Goal: Information Seeking & Learning: Learn about a topic

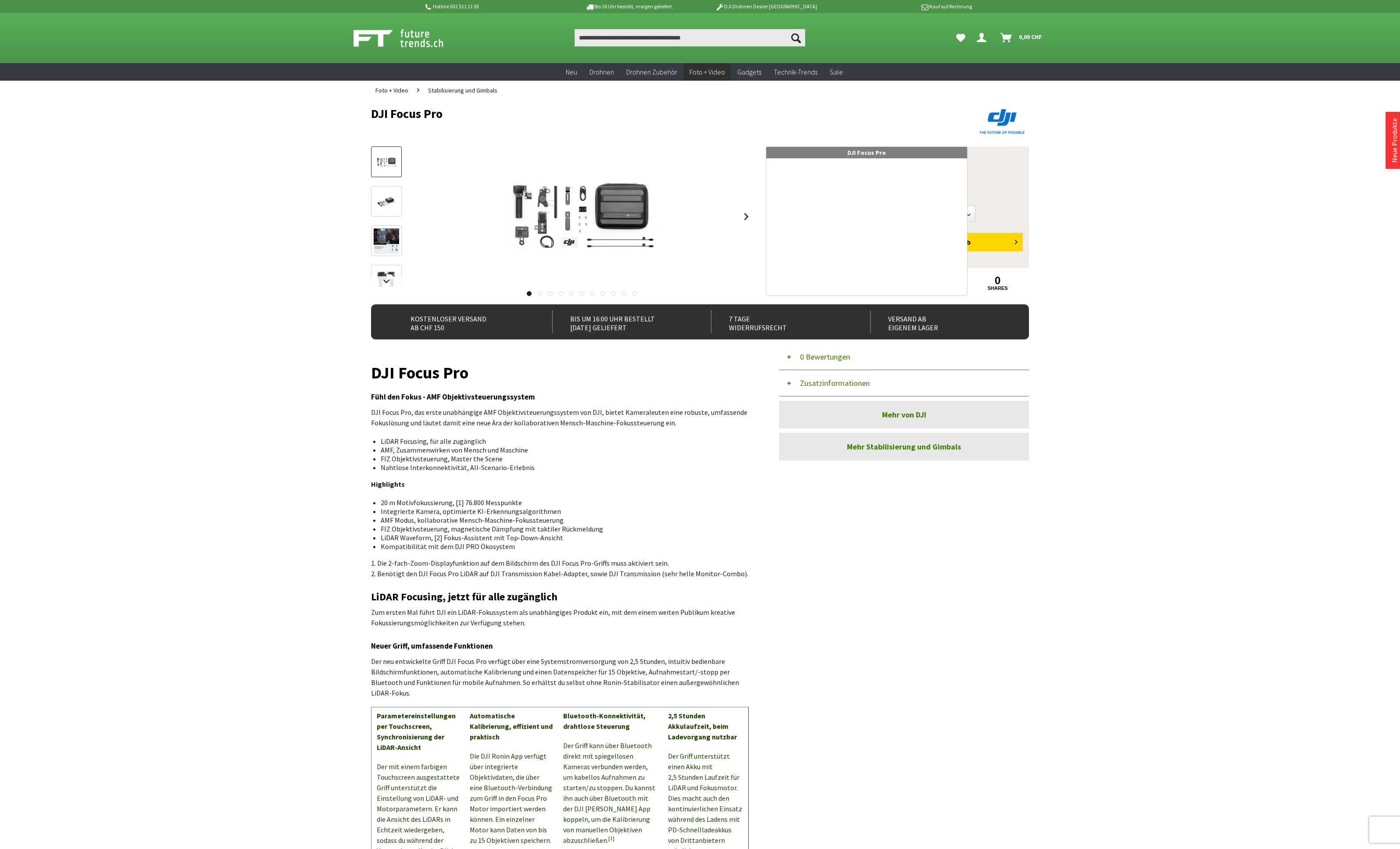
click at [551, 203] on div at bounding box center [551, 203] width 8 height 5
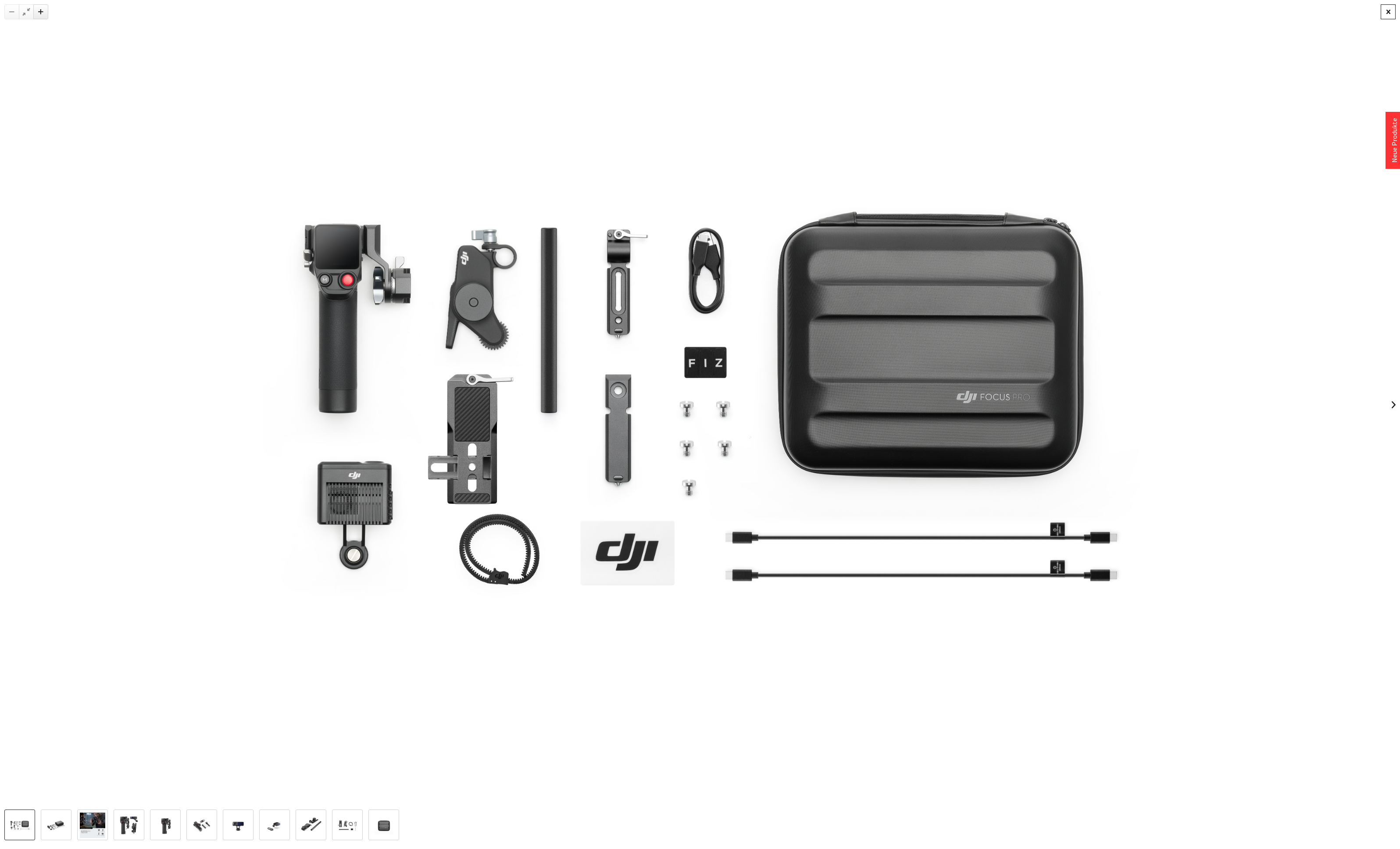
click at [1384, 15] on div at bounding box center [1388, 11] width 15 height 15
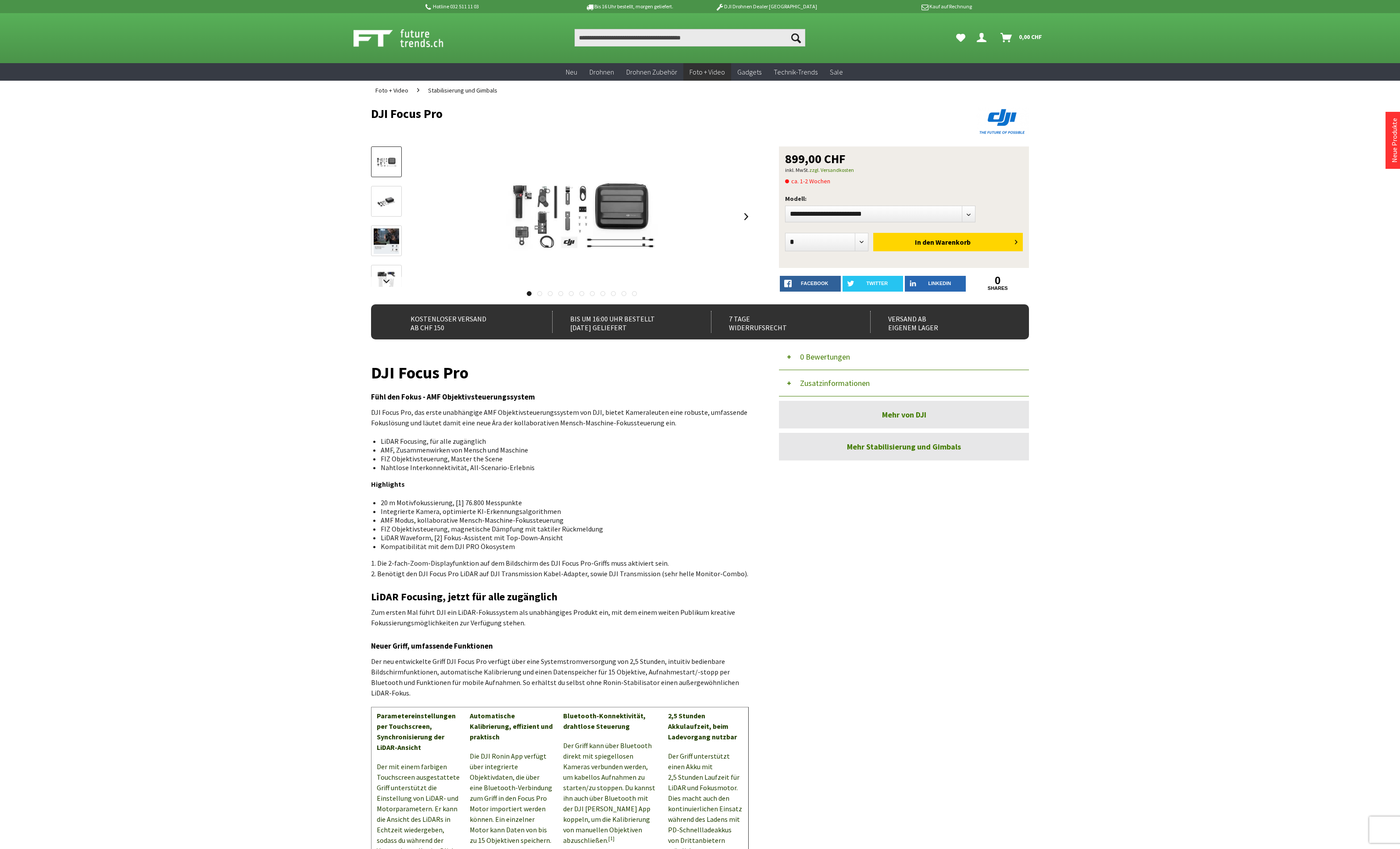
click at [392, 274] on img at bounding box center [386, 280] width 26 height 26
click at [391, 229] on img at bounding box center [386, 232] width 26 height 26
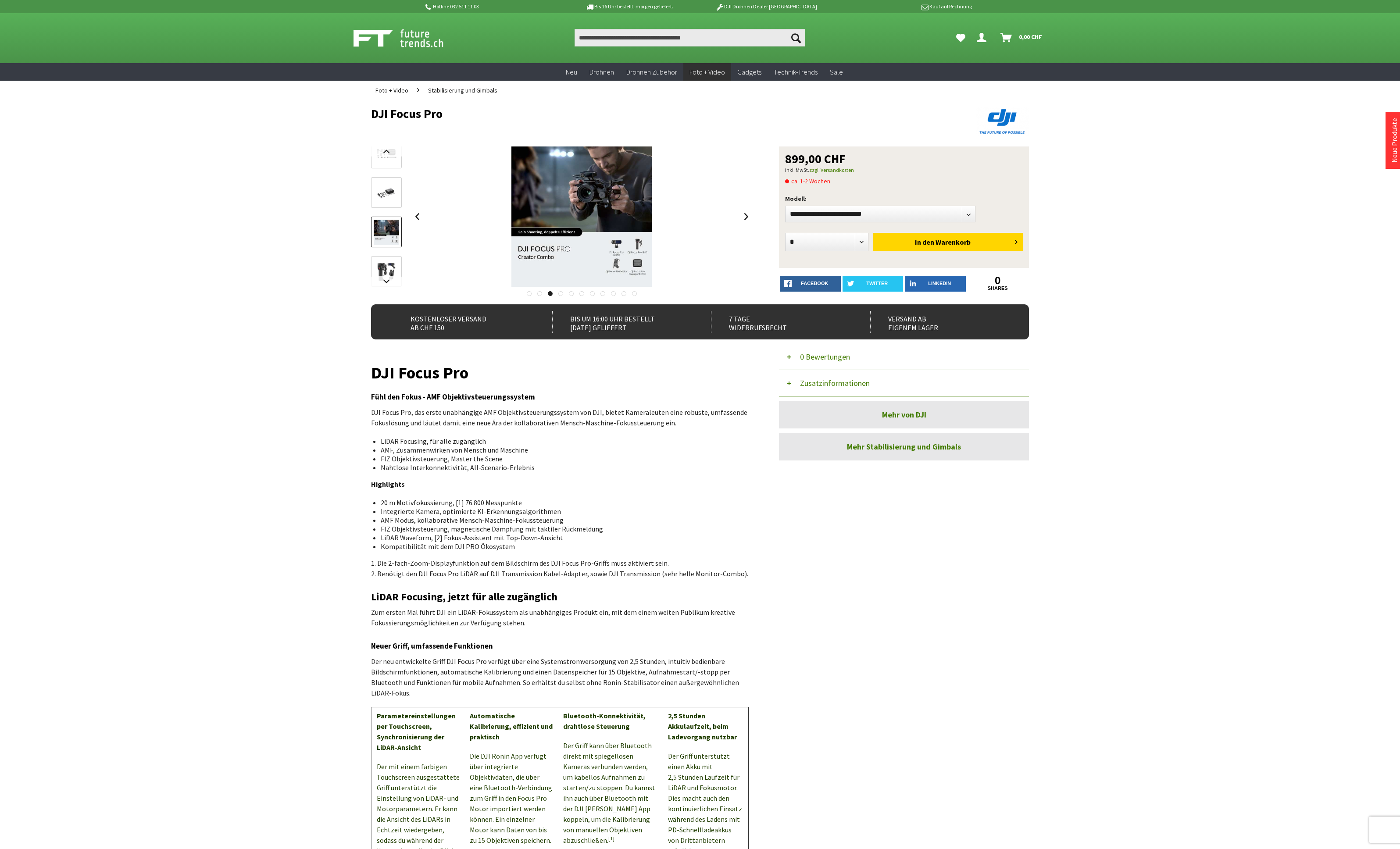
click at [381, 185] on img at bounding box center [386, 193] width 26 height 20
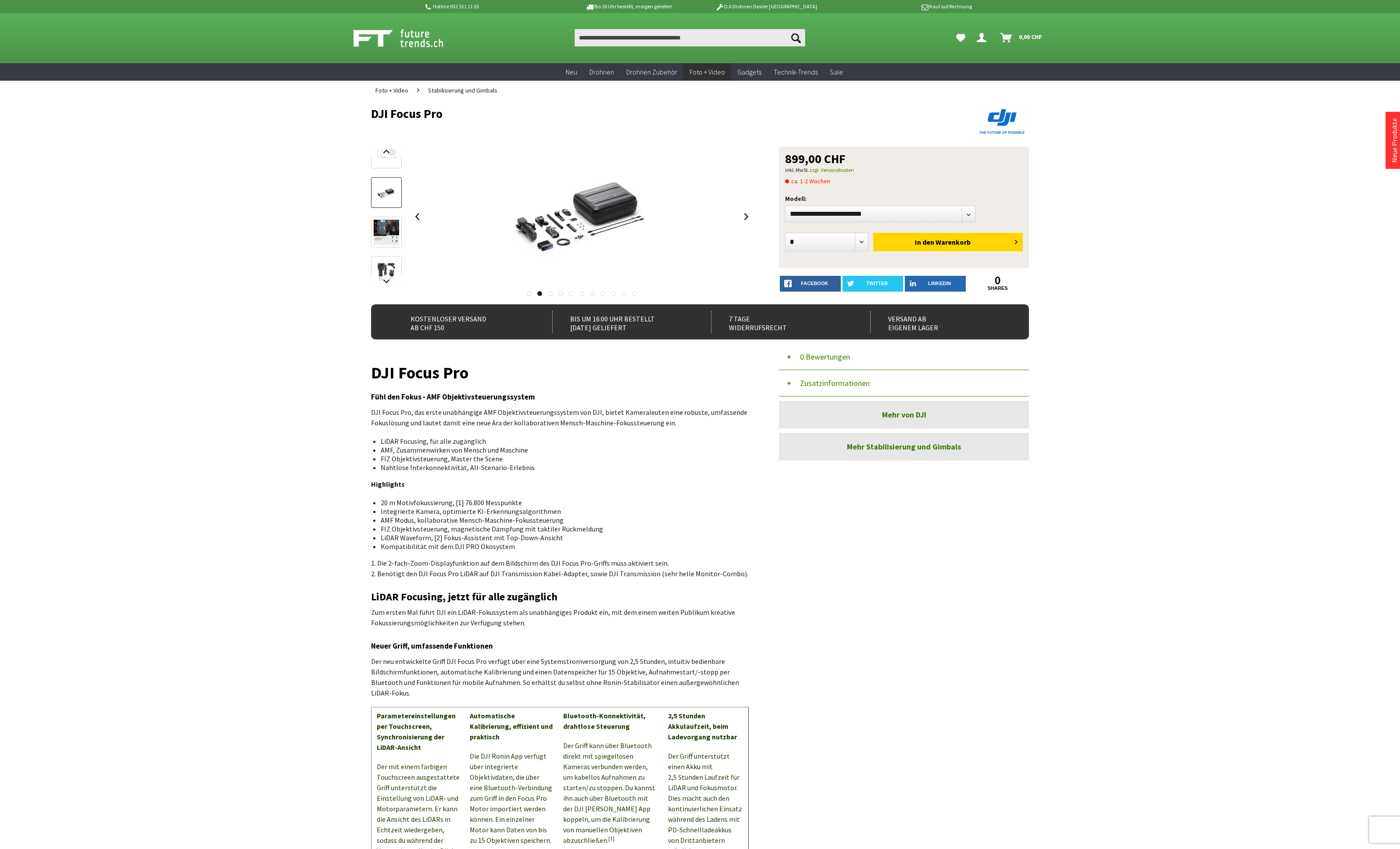
click at [388, 161] on img at bounding box center [386, 154] width 26 height 20
click at [395, 228] on img at bounding box center [386, 241] width 26 height 26
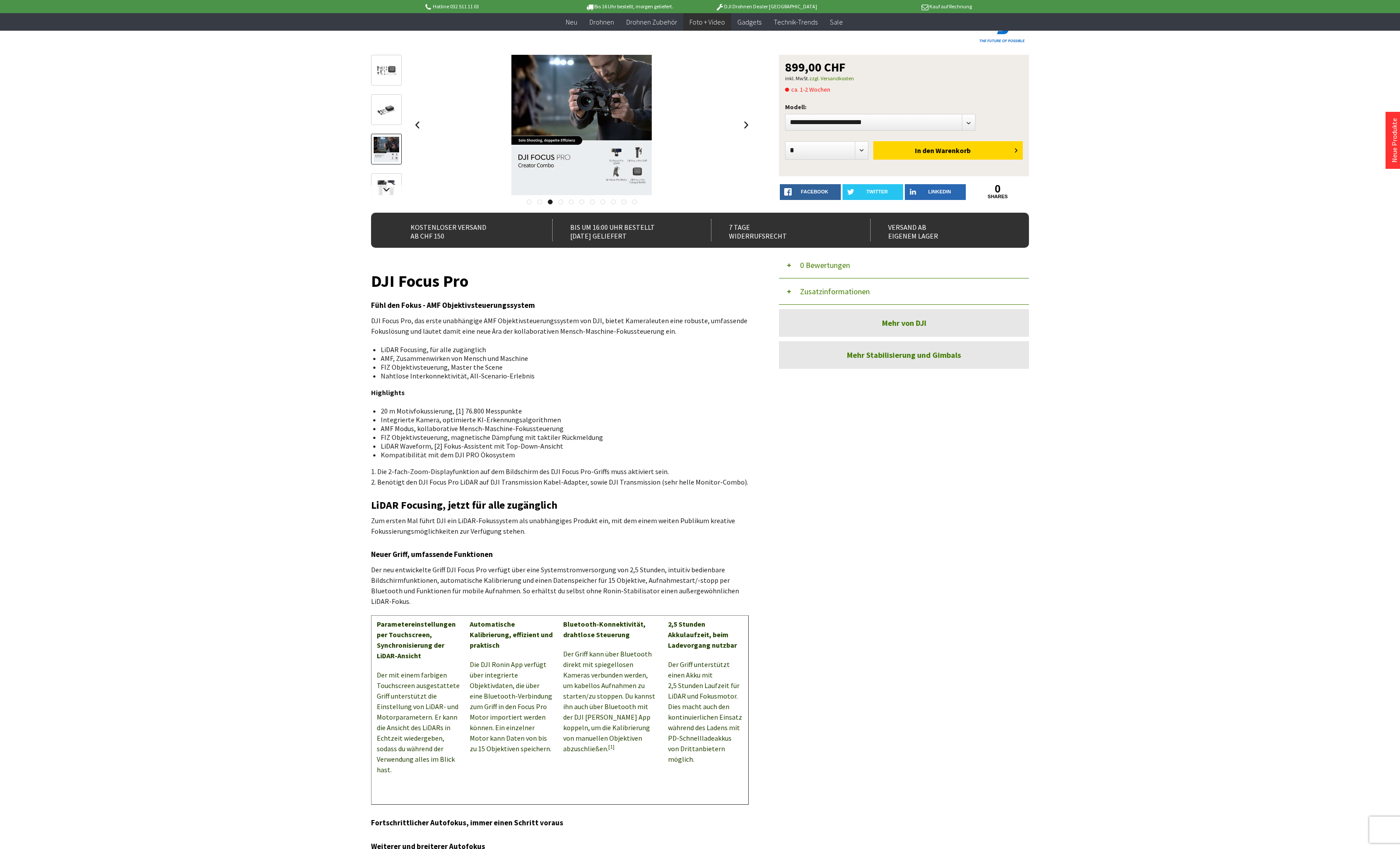
scroll to position [76, 0]
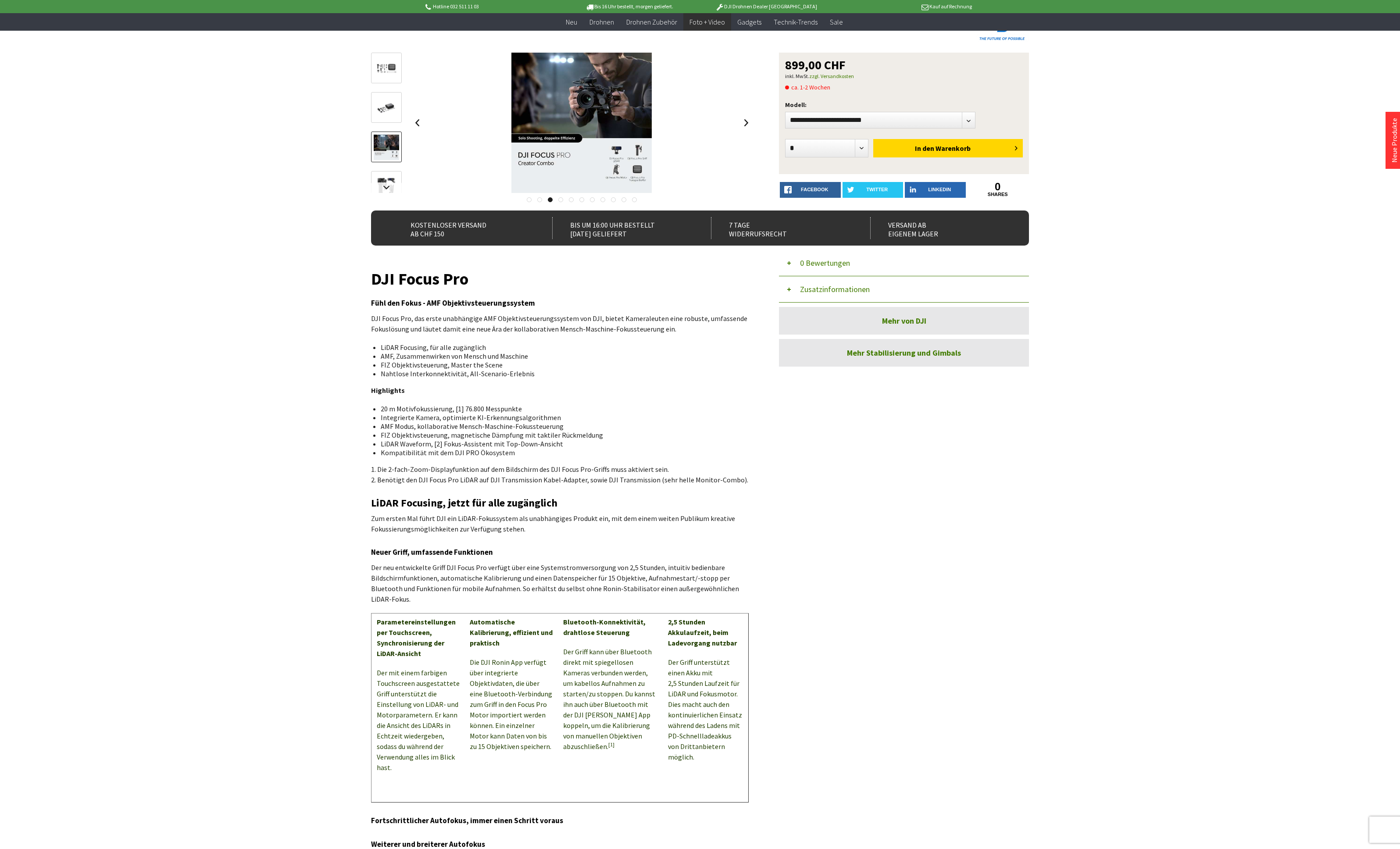
click at [391, 193] on div at bounding box center [562, 197] width 382 height 9
click at [391, 183] on link at bounding box center [386, 188] width 30 height 10
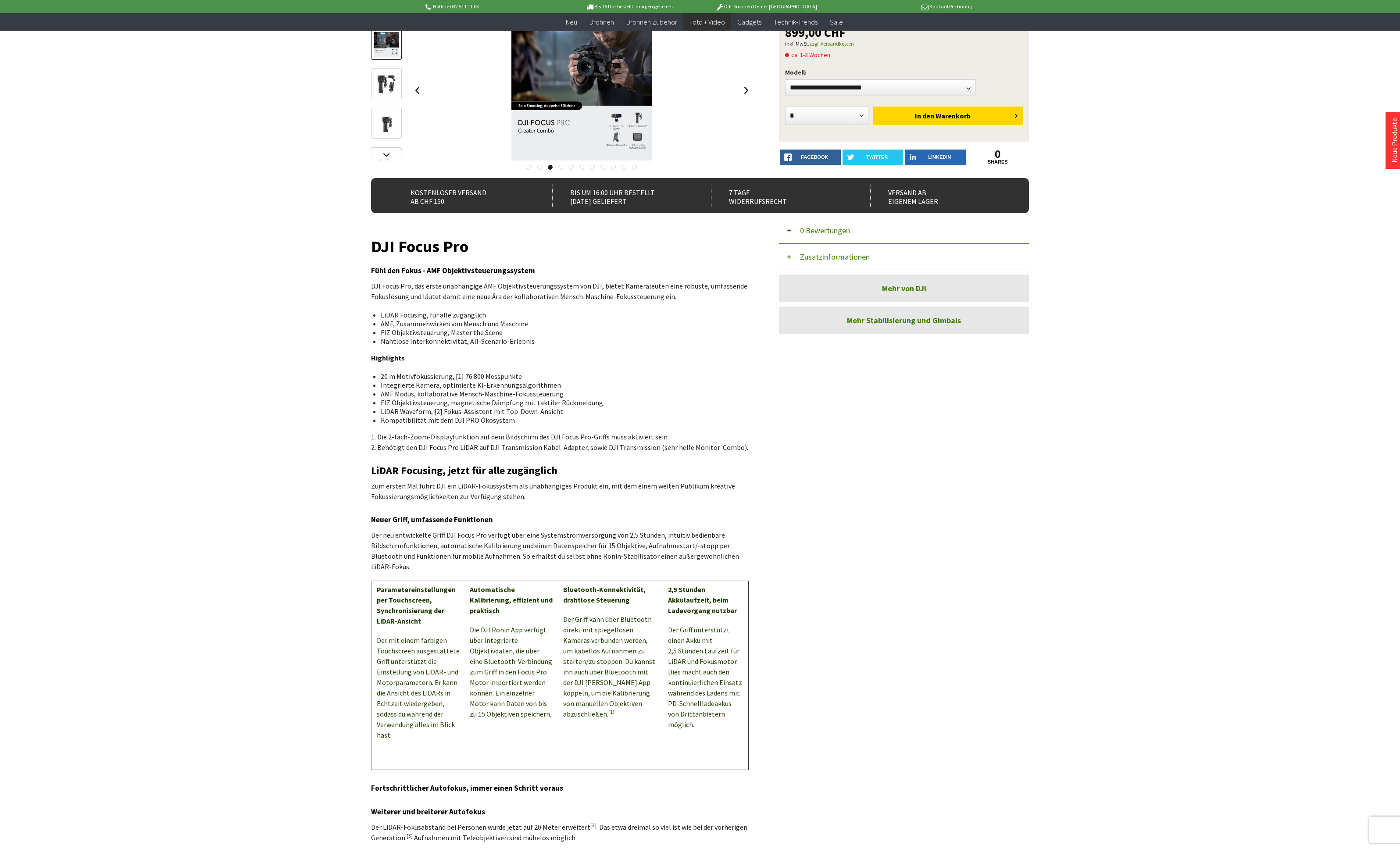
drag, startPoint x: 392, startPoint y: 142, endPoint x: 390, endPoint y: 135, distance: 7.3
click at [392, 142] on div at bounding box center [386, 167] width 30 height 434
click at [390, 133] on img at bounding box center [386, 123] width 26 height 26
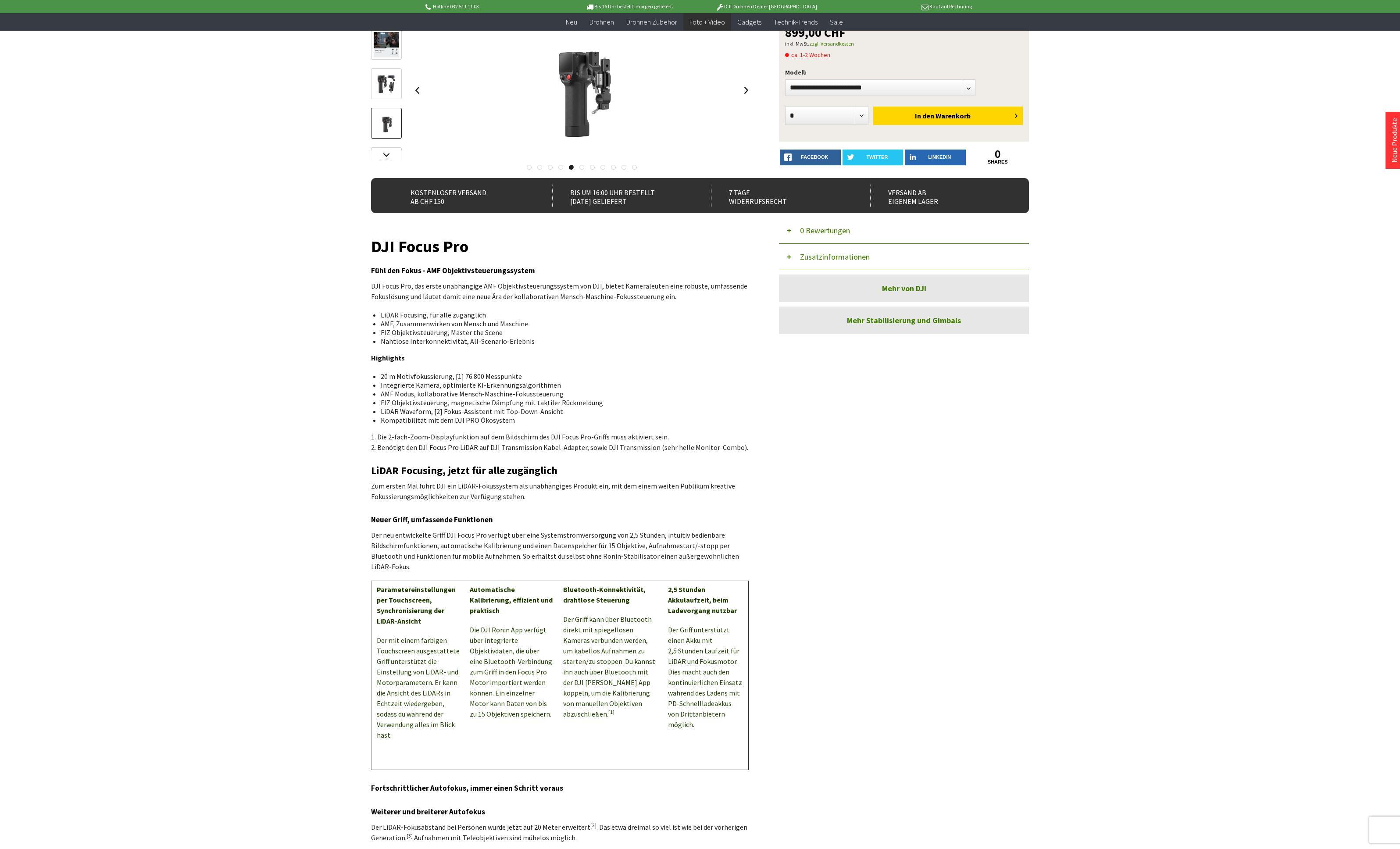
click at [736, 89] on div at bounding box center [582, 90] width 342 height 140
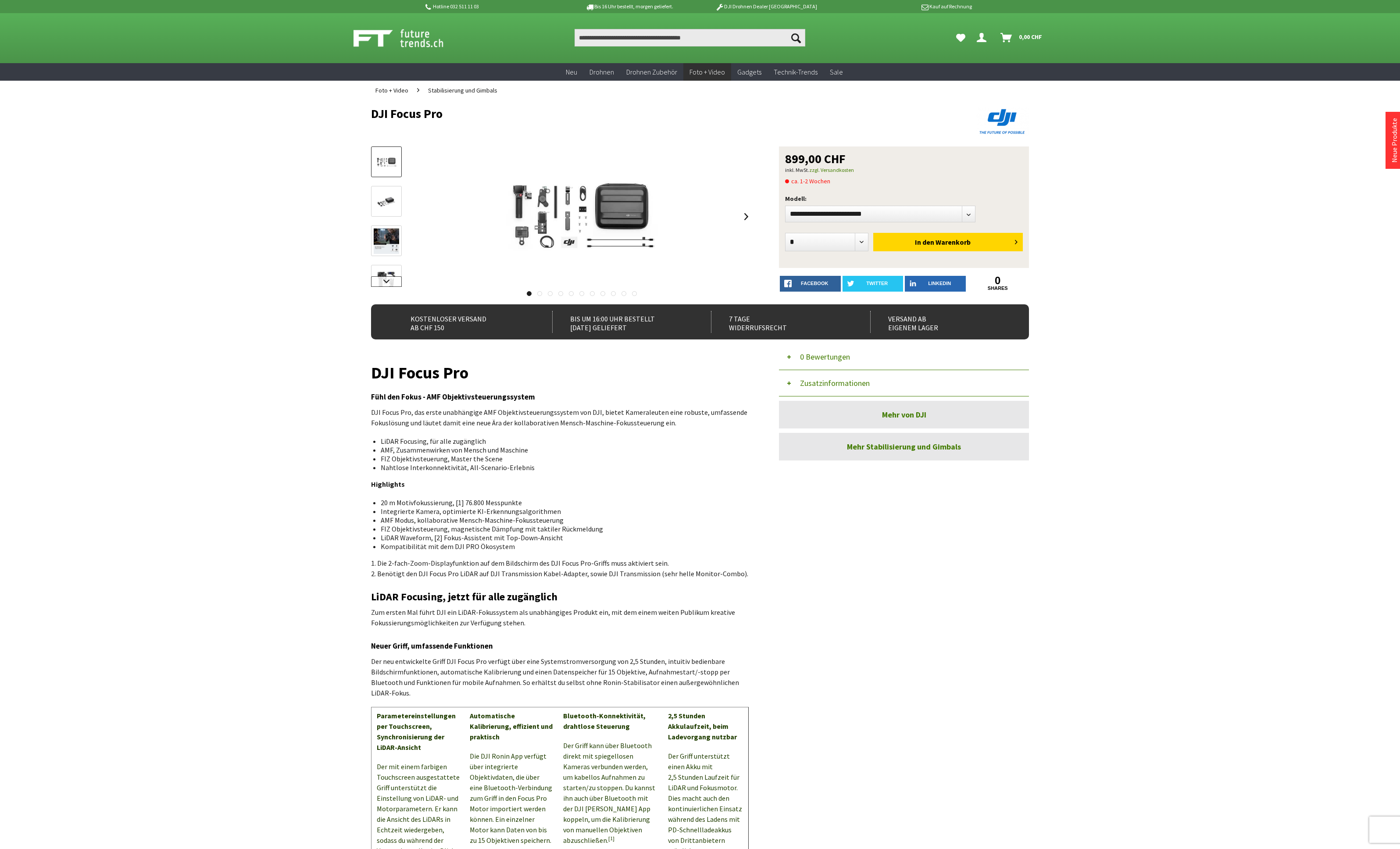
click at [391, 280] on link at bounding box center [386, 281] width 30 height 10
click at [392, 235] on img at bounding box center [386, 237] width 26 height 20
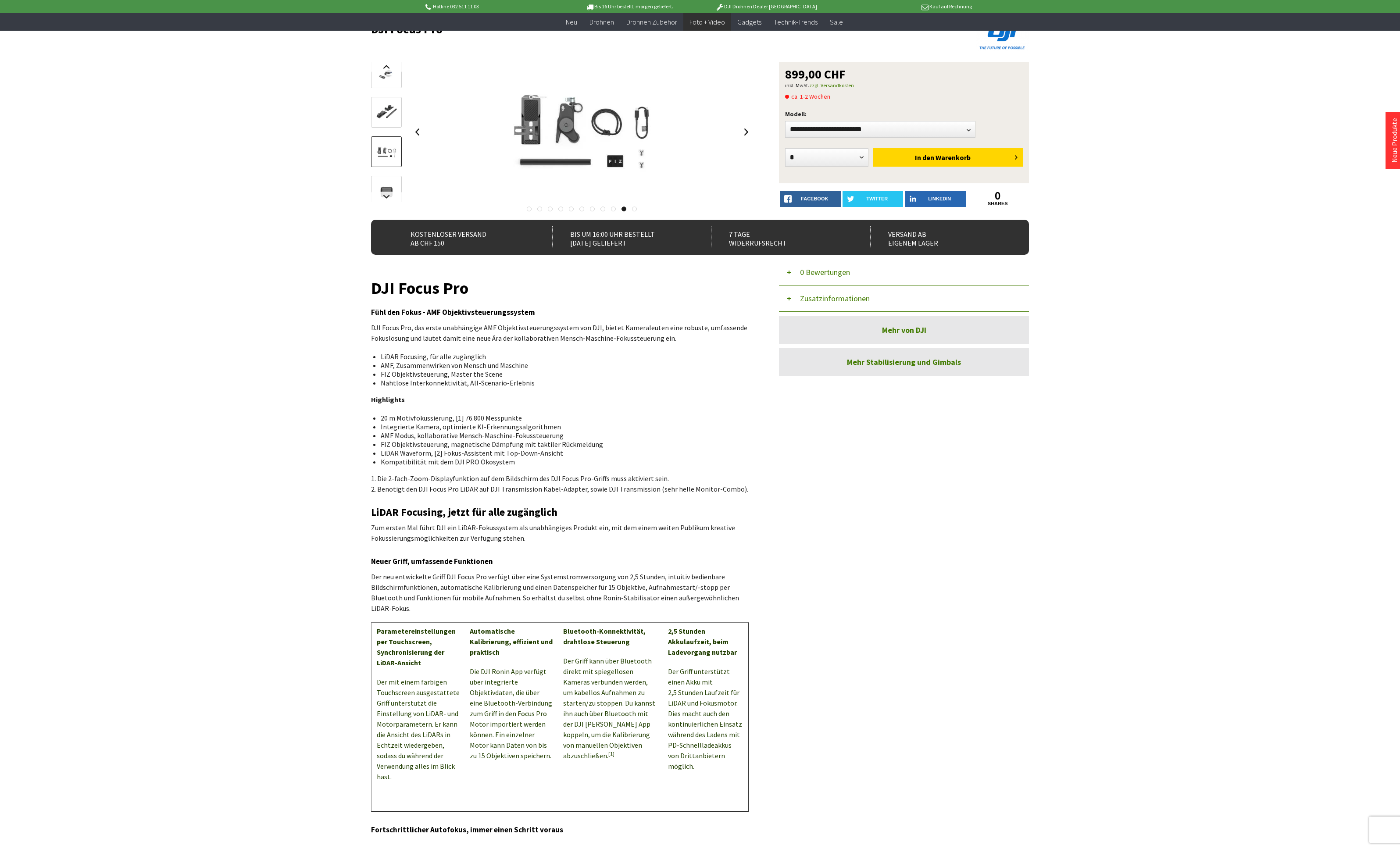
scroll to position [68, 0]
click at [385, 198] on link at bounding box center [386, 196] width 30 height 10
click at [391, 174] on img at bounding box center [386, 178] width 26 height 20
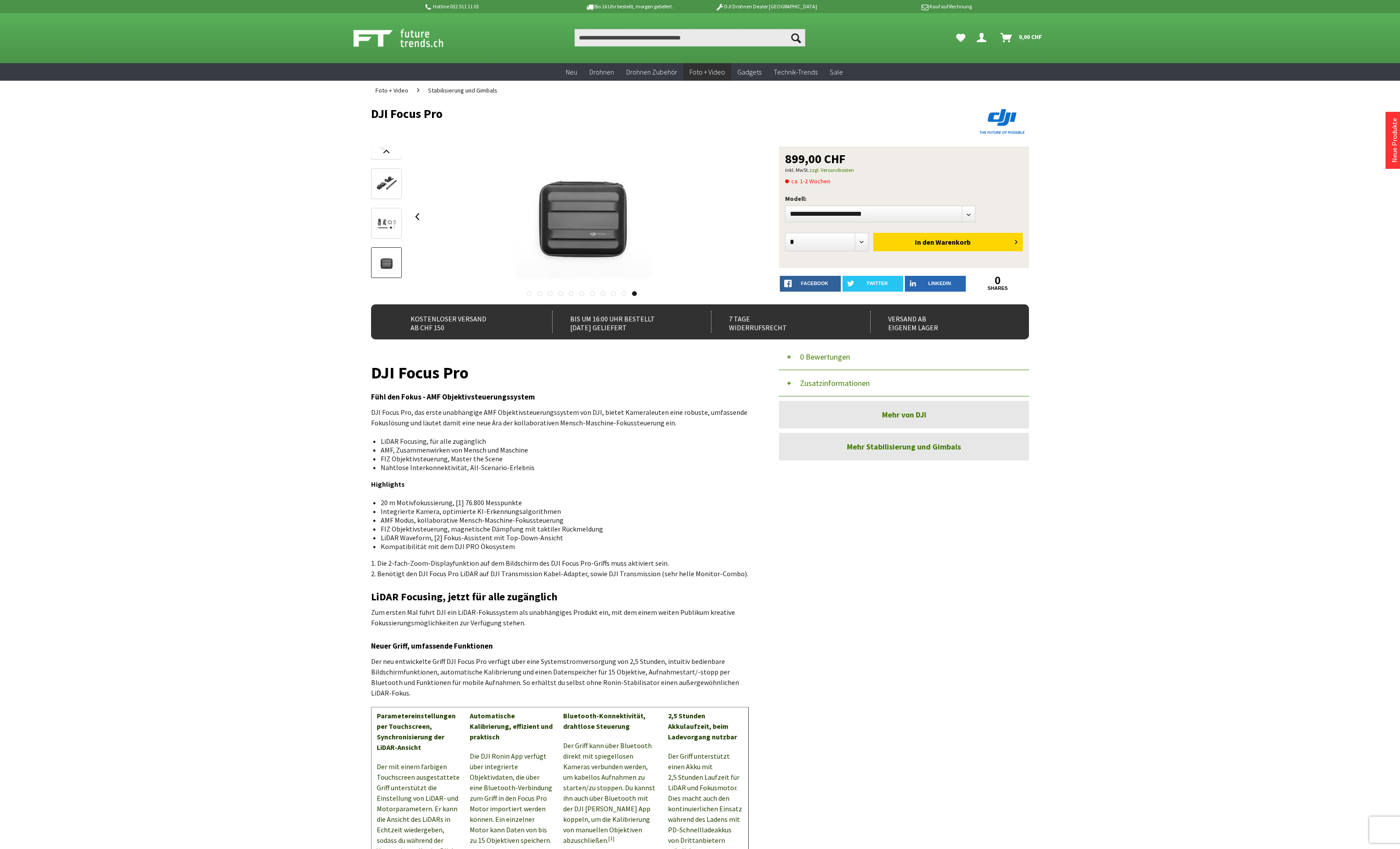
scroll to position [1, 0]
click at [741, 220] on link at bounding box center [746, 216] width 13 height 30
click at [747, 219] on link at bounding box center [746, 216] width 13 height 30
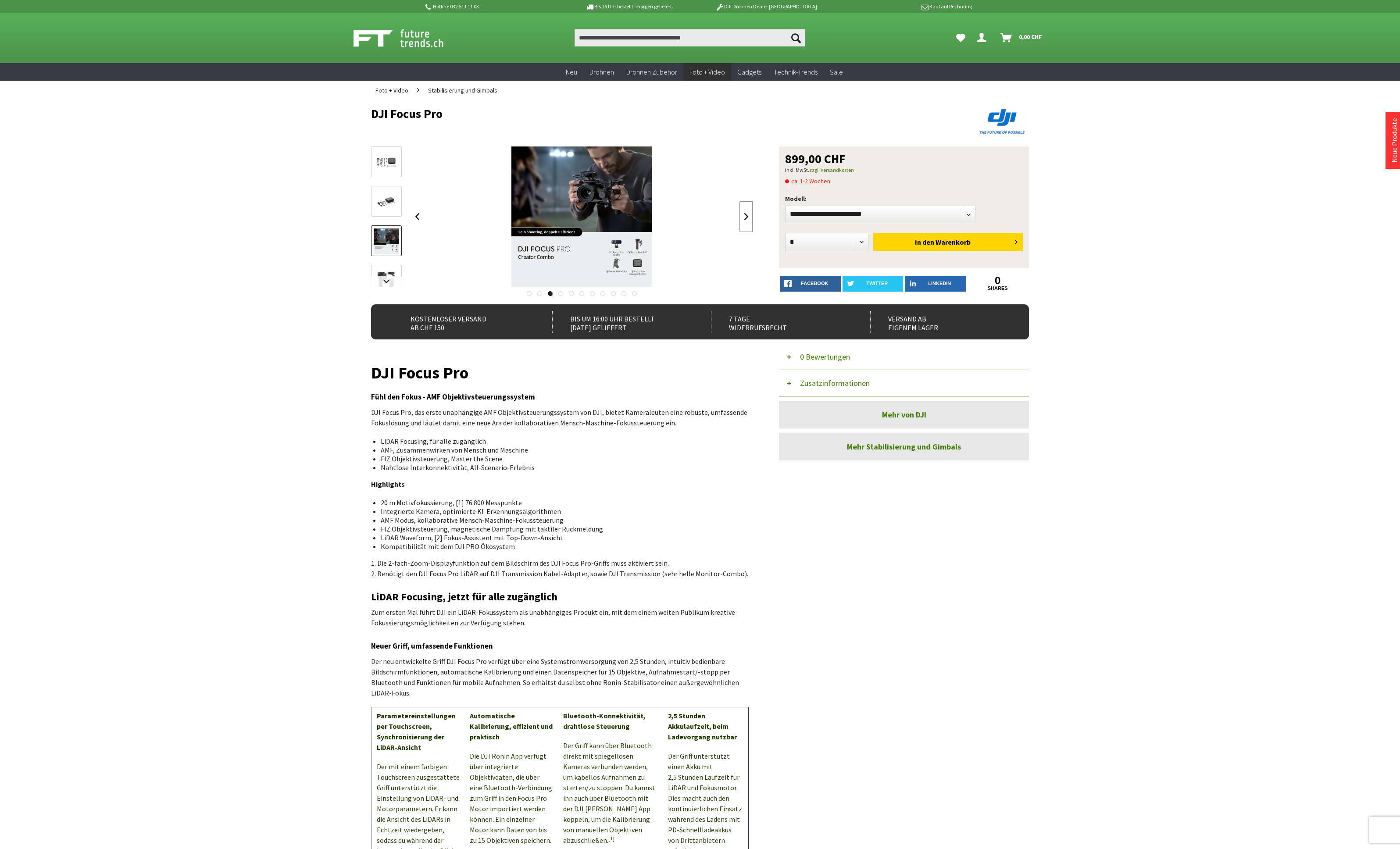
click at [747, 219] on link at bounding box center [746, 216] width 13 height 30
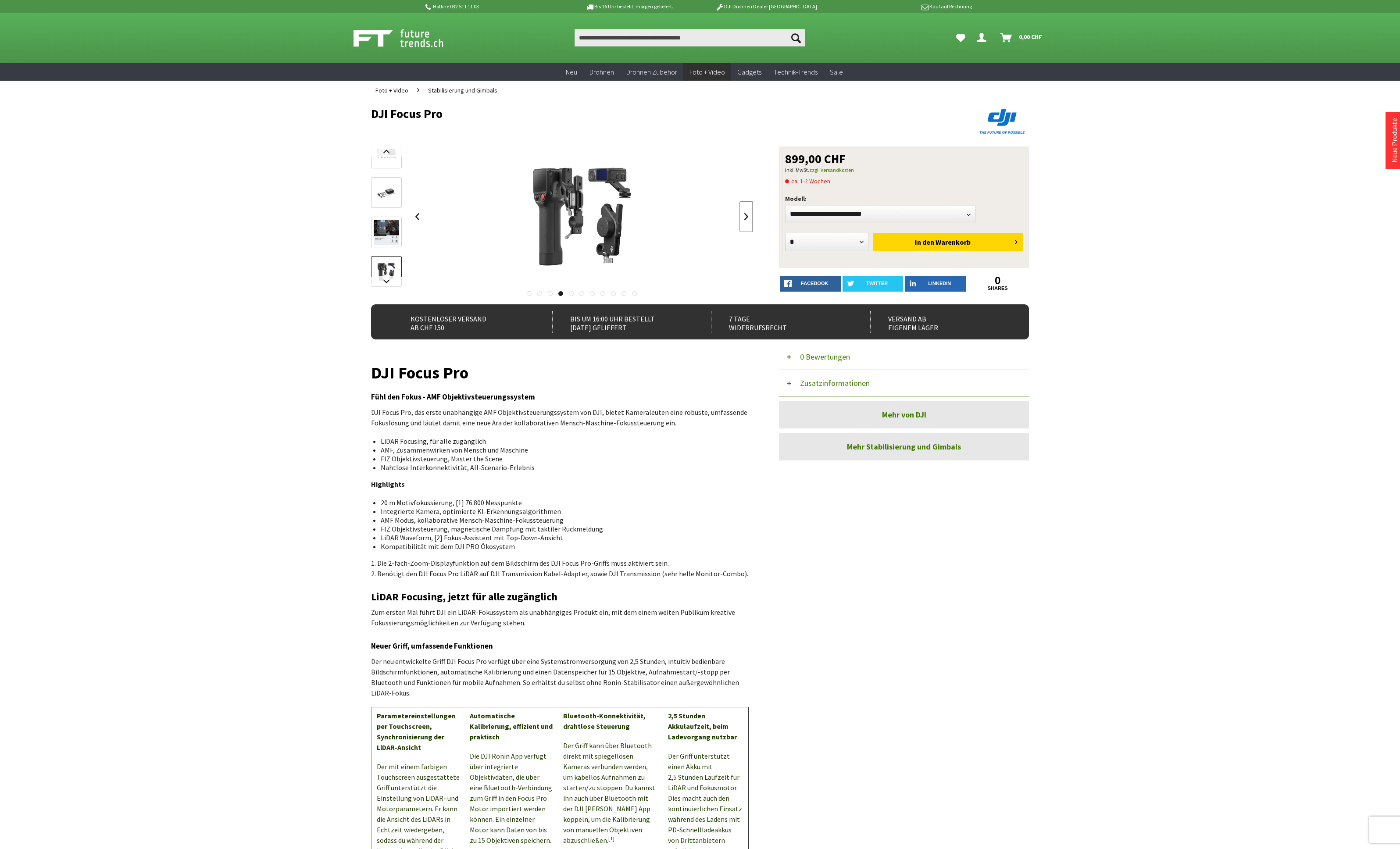
click at [747, 219] on link at bounding box center [746, 216] width 13 height 30
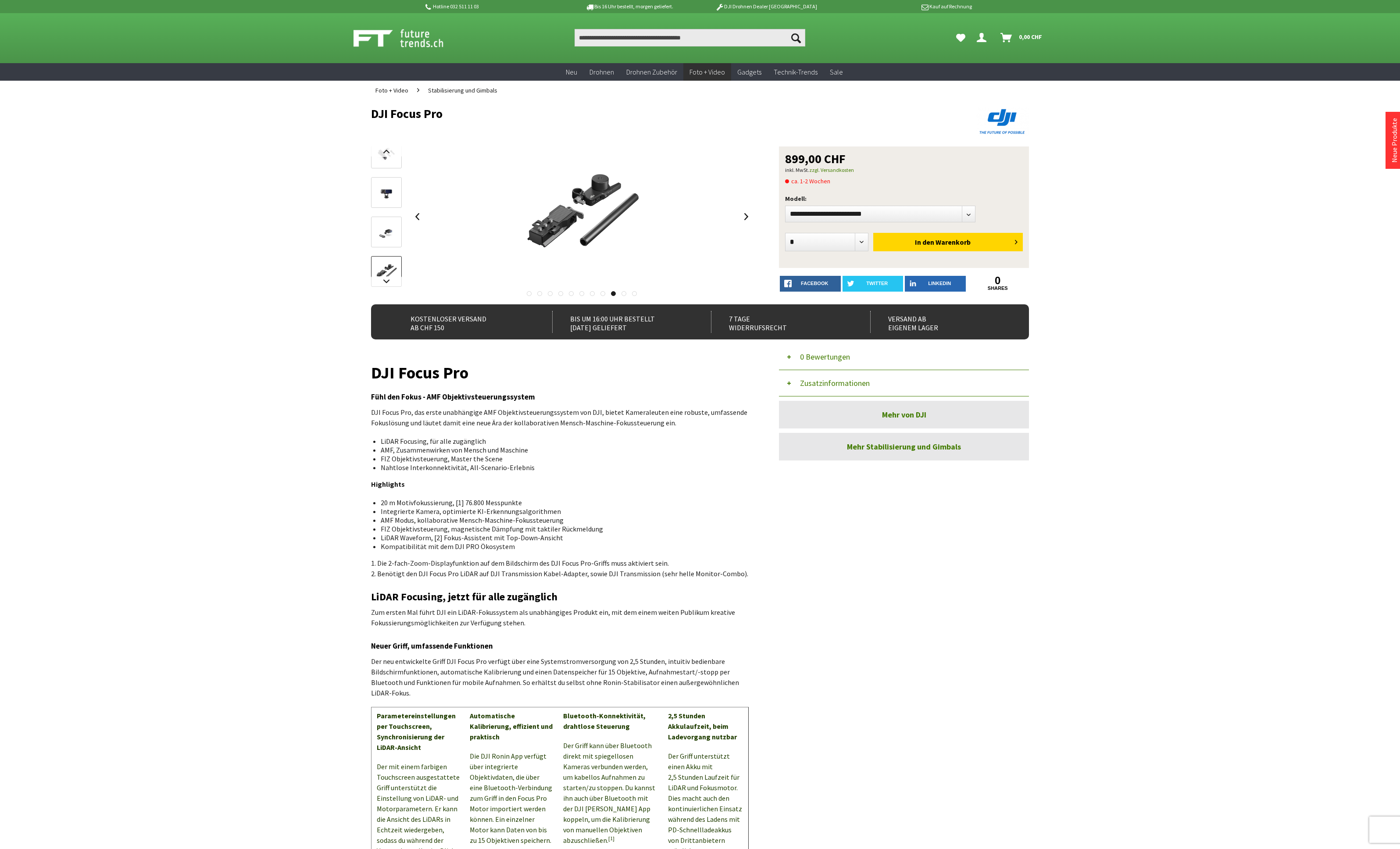
drag, startPoint x: 423, startPoint y: 448, endPoint x: 456, endPoint y: 461, distance: 35.5
click at [456, 461] on ul "LiDAR Focusing, für alle zugänglich AMF, Zusammenwirken von Mensch und Maschine…" at bounding box center [562, 454] width 367 height 35
click at [456, 461] on li "FIZ Objektivsteuerung, Master the Scene" at bounding box center [562, 459] width 365 height 9
